Goal: Information Seeking & Learning: Learn about a topic

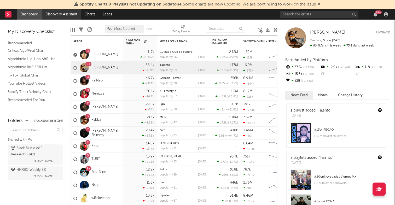
click at [68, 15] on link "Discovery Assistant" at bounding box center [61, 14] width 39 height 10
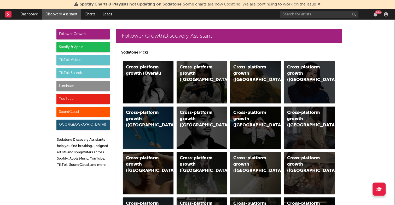
click at [78, 111] on div "SoundCloud" at bounding box center [82, 112] width 53 height 10
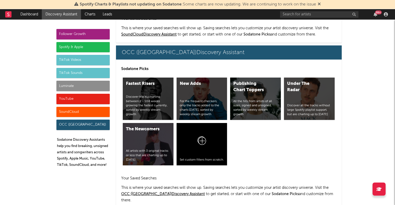
scroll to position [3230, 0]
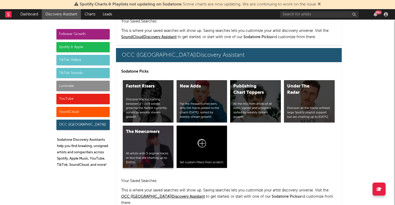
click at [139, 139] on div "The Newcomers All artists with 3 original tracks or less that are charting up t…" at bounding box center [148, 147] width 51 height 42
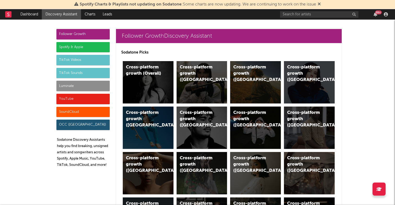
click at [85, 110] on div "SoundCloud" at bounding box center [82, 112] width 53 height 10
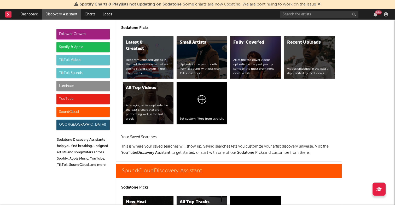
scroll to position [3134, 0]
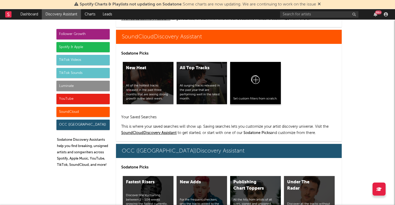
click at [258, 80] on icon at bounding box center [255, 81] width 10 height 12
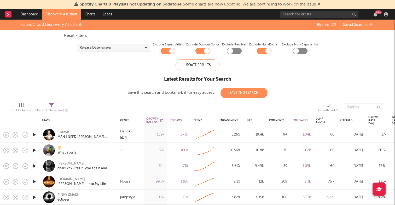
click at [128, 46] on div "Release Date (last 30 d)" at bounding box center [113, 48] width 73 height 8
click at [286, 81] on div "SoundCloud Discovery Assistant Blocklist ( 2 ) Saved Searches ( 0 ) Reset Filte…" at bounding box center [197, 59] width 395 height 79
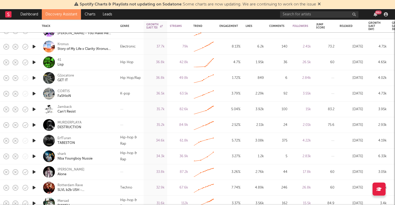
click at [35, 125] on icon "button" at bounding box center [33, 125] width 5 height 7
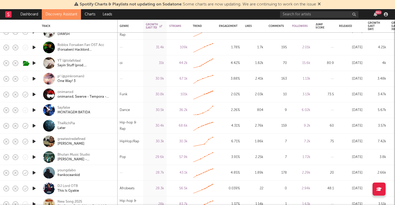
click at [34, 80] on icon "button" at bounding box center [33, 78] width 5 height 7
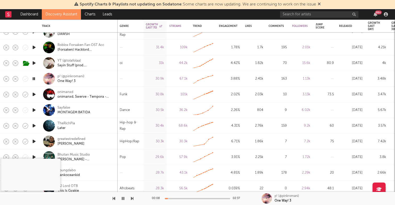
click at [175, 199] on div at bounding box center [197, 198] width 65 height 1
click at [32, 93] on icon "button" at bounding box center [33, 94] width 5 height 7
click at [171, 197] on div "00:01 02:55" at bounding box center [197, 198] width 91 height 13
click at [174, 198] on div at bounding box center [197, 198] width 65 height 1
click at [33, 95] on icon "button" at bounding box center [33, 94] width 5 height 7
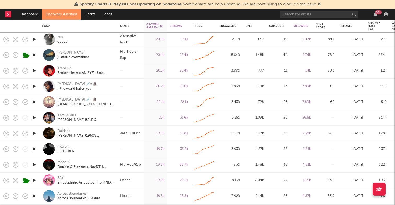
click at [70, 83] on div "Testosterone 💉=🗿" at bounding box center [76, 84] width 39 height 5
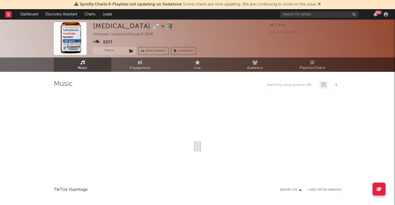
select select "1w"
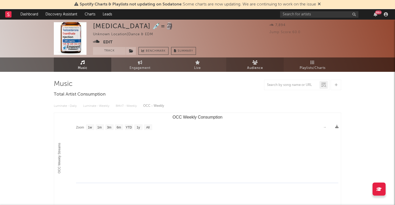
click at [256, 69] on span "Audience" at bounding box center [255, 68] width 16 height 6
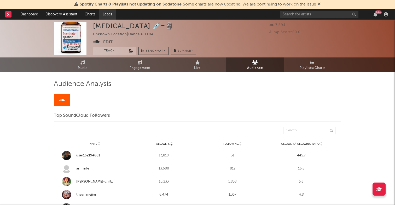
click at [104, 16] on link "Leads" at bounding box center [107, 14] width 17 height 10
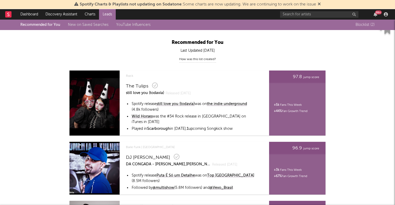
click at [39, 26] on div "Recommended for You New on Saved Searches YouTube Influencers" at bounding box center [89, 25] width 138 height 6
click at [93, 12] on link "Charts" at bounding box center [90, 14] width 18 height 10
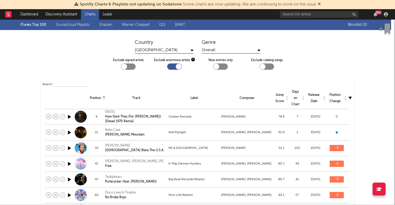
click at [66, 24] on link "Soundcloud Playlists" at bounding box center [73, 25] width 34 height 6
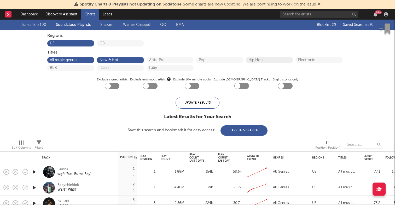
click at [262, 59] on button "Hip Hop" at bounding box center [269, 60] width 42 height 4
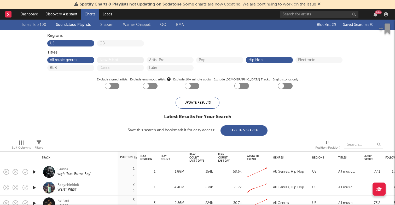
click at [121, 61] on button "New & Hot" at bounding box center [120, 60] width 42 height 4
click at [70, 60] on button "All music genres" at bounding box center [71, 60] width 42 height 4
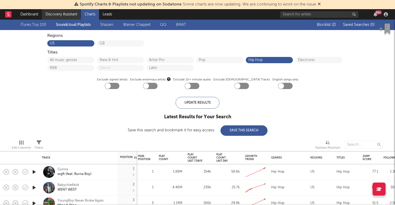
click at [59, 13] on link "Discovery Assistant" at bounding box center [61, 14] width 39 height 10
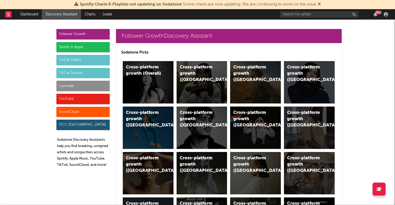
click at [72, 70] on div "TikTok Sounds" at bounding box center [82, 73] width 53 height 10
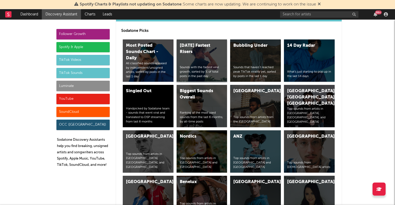
scroll to position [1819, 0]
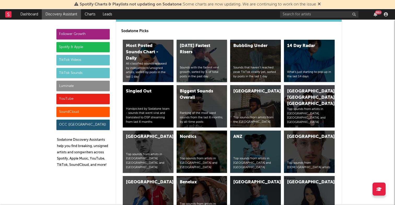
click at [203, 50] on div "Today's Fastest Risers" at bounding box center [198, 49] width 36 height 13
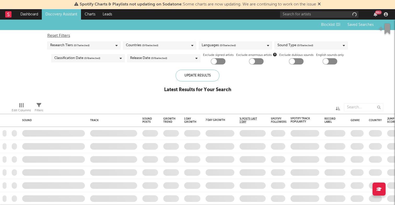
checkbox input "true"
click at [301, 42] on div "Sound Type ( 7 / 10 selected)" at bounding box center [310, 46] width 73 height 8
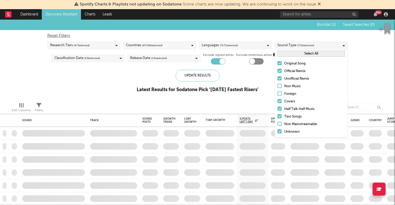
click at [72, 79] on div "Blocklist ( 2 ) Saved Searches ( 0 ) Reset Filters Research Tiers ( 4 / 7 selec…" at bounding box center [197, 59] width 395 height 79
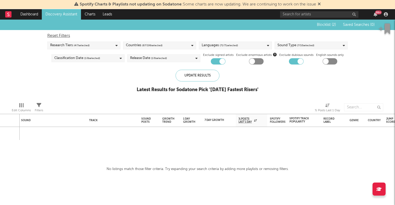
click at [220, 61] on div at bounding box center [222, 61] width 6 height 6
checkbox input "false"
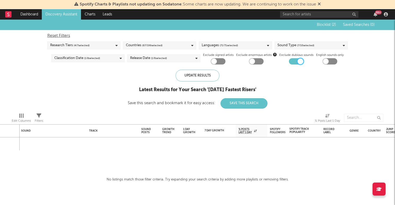
click at [300, 63] on div at bounding box center [300, 61] width 6 height 6
checkbox input "false"
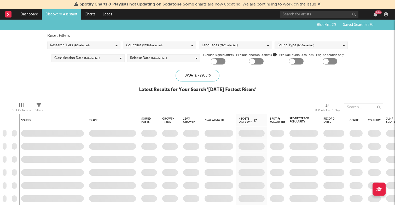
click at [60, 12] on link "Discovery Assistant" at bounding box center [61, 14] width 39 height 10
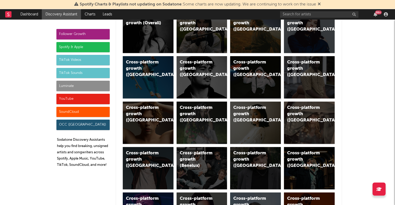
scroll to position [51, 0]
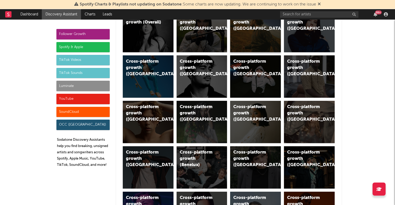
click at [244, 28] on div "Cross-platform growth (US)" at bounding box center [255, 31] width 51 height 42
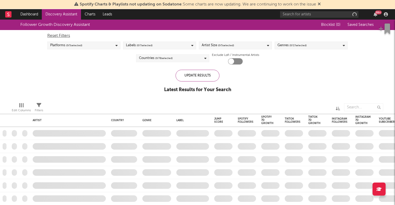
checkbox input "true"
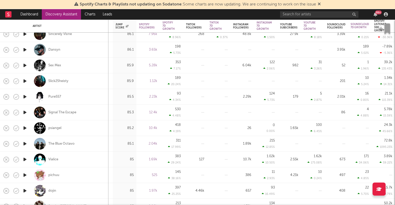
click at [24, 65] on icon "button" at bounding box center [24, 65] width 5 height 7
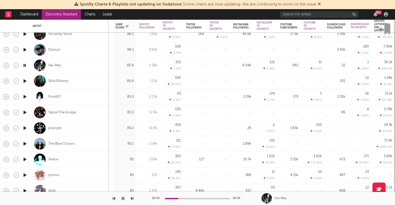
click at [123, 199] on icon "button" at bounding box center [123, 198] width 3 height 4
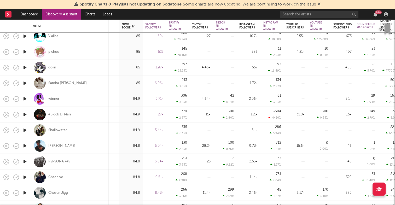
click at [25, 98] on icon "button" at bounding box center [24, 99] width 5 height 7
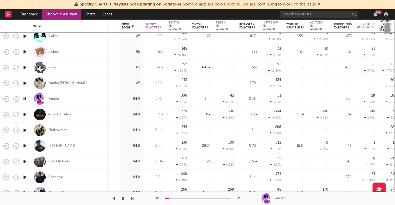
click at [183, 198] on div at bounding box center [197, 198] width 65 height 1
click at [27, 97] on icon "button" at bounding box center [24, 99] width 5 height 7
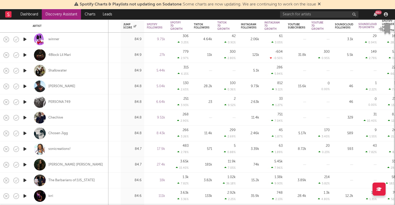
click at [27, 116] on icon "button" at bounding box center [24, 117] width 5 height 7
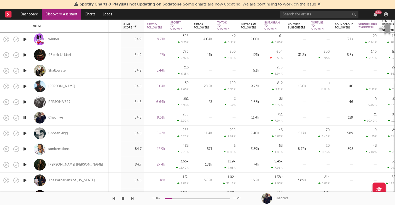
click at [25, 115] on icon "button" at bounding box center [24, 117] width 5 height 7
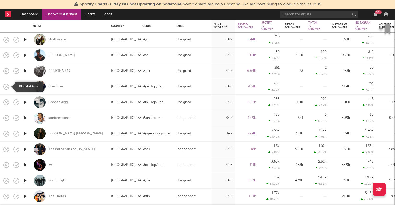
click at [7, 87] on icon "button" at bounding box center [6, 86] width 7 height 7
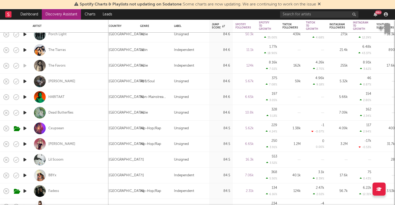
click at [26, 159] on icon "button" at bounding box center [24, 159] width 5 height 7
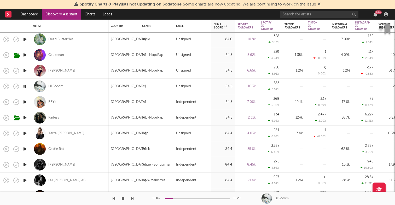
click at [25, 101] on icon "button" at bounding box center [24, 102] width 5 height 7
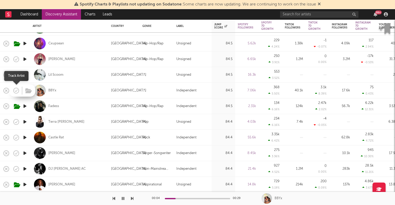
click at [17, 92] on icon "button" at bounding box center [16, 90] width 7 height 7
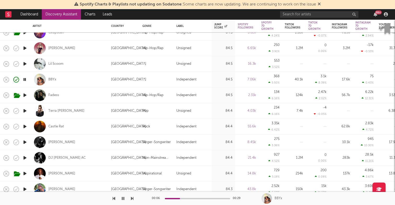
click at [24, 80] on icon "button" at bounding box center [24, 79] width 5 height 7
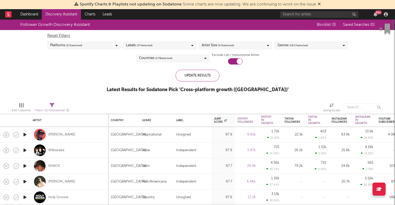
click at [64, 15] on link "Discovery Assistant" at bounding box center [61, 14] width 39 height 10
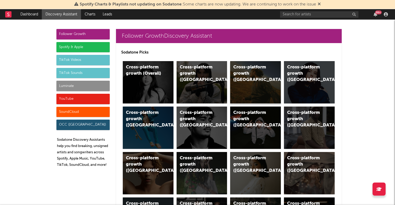
click at [254, 81] on div "Cross-platform growth (US)" at bounding box center [255, 82] width 51 height 42
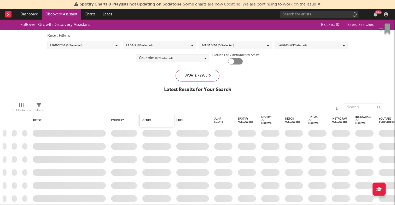
checkbox input "true"
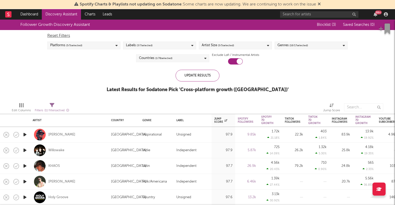
click at [102, 45] on div "Platforms ( 5 / 5 selected)" at bounding box center [83, 46] width 73 height 8
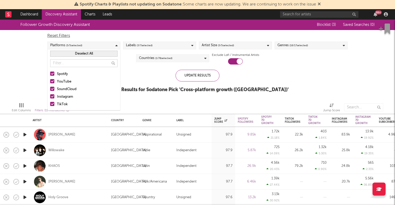
click at [130, 95] on div "Update Results Latest Results for Sodatone Pick ' Cross-platform growth (US) '" at bounding box center [198, 84] width 182 height 28
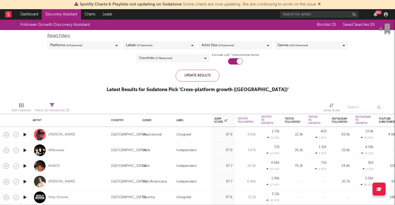
click at [148, 46] on span "( 3 / 7 selected)" at bounding box center [145, 45] width 16 height 6
click at [98, 91] on div "Follower Growth Discovery Assistant Blocklist ( 3 ) Saved Searches ( 0 ) Reset …" at bounding box center [197, 59] width 395 height 79
click at [221, 44] on span "( 5 / 5 selected)" at bounding box center [226, 45] width 16 height 6
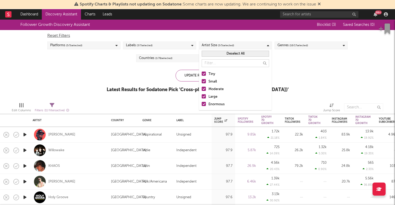
click at [115, 72] on div "Follower Growth Discovery Assistant Blocklist ( 3 ) Saved Searches ( 0 ) Reset …" at bounding box center [197, 59] width 395 height 79
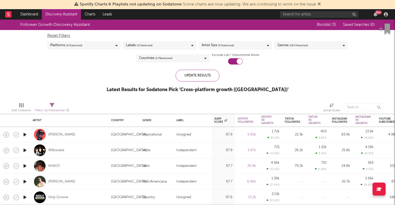
click at [305, 43] on span "( 16 / 17 selected)" at bounding box center [298, 45] width 19 height 6
click at [246, 101] on div at bounding box center [259, 107] width 119 height 13
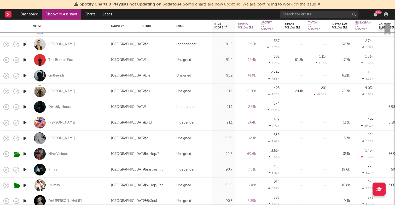
click at [64, 106] on div "Deathly Hours" at bounding box center [59, 107] width 23 height 5
click at [68, 13] on link "Discovery Assistant" at bounding box center [61, 14] width 39 height 10
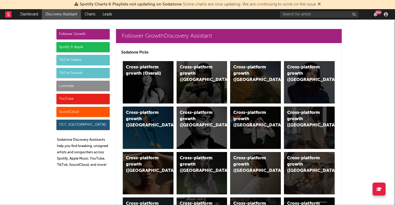
click at [71, 111] on div "SoundCloud" at bounding box center [82, 112] width 53 height 10
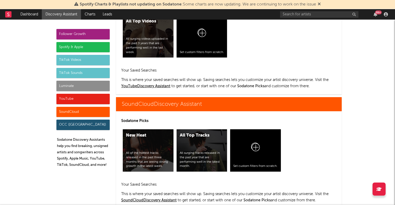
scroll to position [3134, 0]
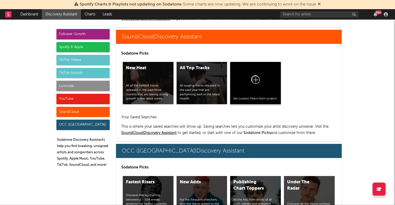
click at [264, 75] on div at bounding box center [255, 81] width 44 height 32
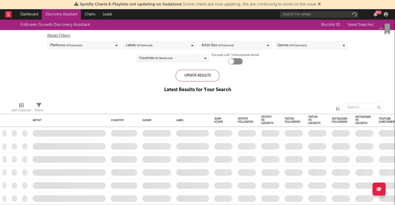
checkbox input "true"
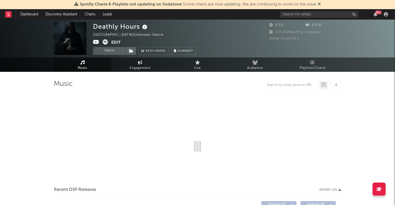
select select "1w"
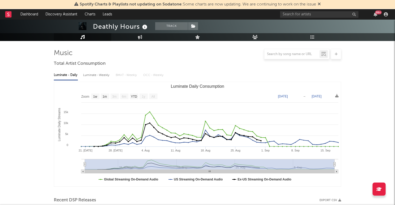
scroll to position [31, 0]
